Goal: Find specific page/section: Find specific page/section

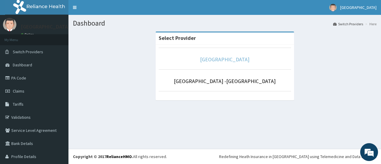
click at [217, 62] on link "[GEOGRAPHIC_DATA]" at bounding box center [224, 59] width 49 height 7
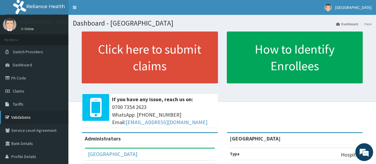
click at [36, 120] on link "Validations" at bounding box center [34, 117] width 68 height 13
